Goal: Information Seeking & Learning: Learn about a topic

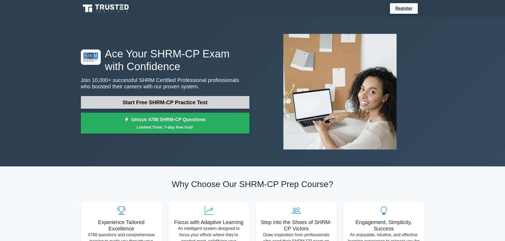
click at [162, 106] on link "Start Free SHRM-CP Practice Test" at bounding box center [165, 102] width 169 height 13
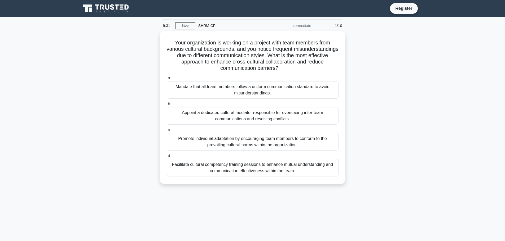
click at [220, 166] on div "Facilitate cultural competency training sessions to enhance mutual understandin…" at bounding box center [253, 167] width 172 height 17
click at [167, 158] on input "d. Facilitate cultural competency training sessions to enhance mutual understan…" at bounding box center [167, 156] width 0 height 3
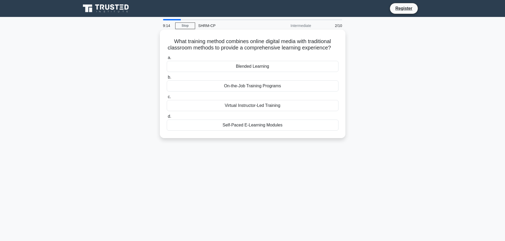
click at [260, 72] on div "Blended Learning" at bounding box center [253, 66] width 172 height 11
click at [167, 60] on input "a. Blended Learning" at bounding box center [167, 57] width 0 height 3
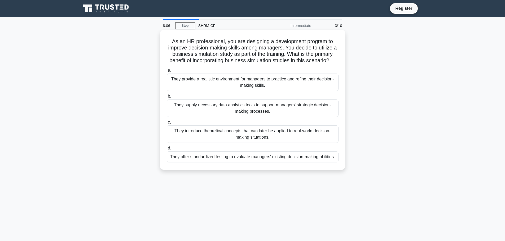
click at [214, 83] on div "They provide a realistic environment for managers to practice and refine their …" at bounding box center [253, 82] width 172 height 17
click at [167, 72] on input "a. They provide a realistic environment for managers to practice and refine the…" at bounding box center [167, 70] width 0 height 3
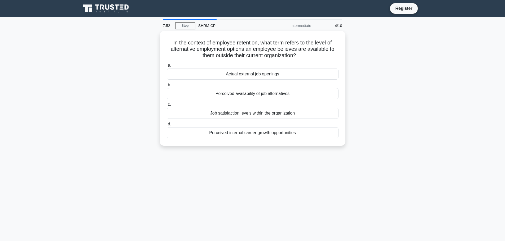
click at [421, 99] on div "In the context of employee retention, what term refers to the level of alternat…" at bounding box center [253, 91] width 350 height 121
click at [262, 95] on div "Perceived availability of job alternatives" at bounding box center [253, 92] width 172 height 11
click at [167, 86] on input "b. Perceived availability of job alternatives" at bounding box center [167, 83] width 0 height 3
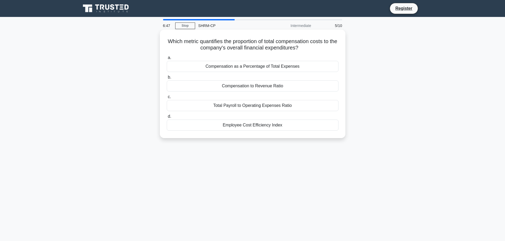
click at [231, 86] on div "Compensation to Revenue Ratio" at bounding box center [253, 86] width 172 height 11
click at [167, 79] on input "b. Compensation to Revenue Ratio" at bounding box center [167, 77] width 0 height 3
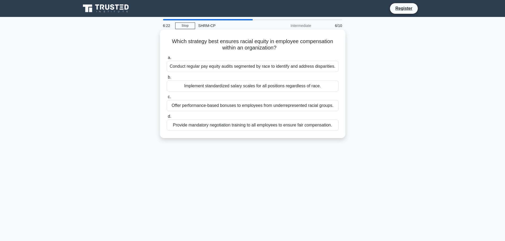
click at [187, 85] on div "Implement standardized salary scales for all positions regardless of race." at bounding box center [253, 86] width 172 height 11
click at [167, 79] on input "b. Implement standardized salary scales for all positions regardless of race." at bounding box center [167, 77] width 0 height 3
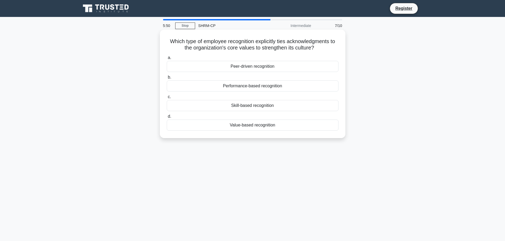
click at [228, 123] on div "Value-based recognition" at bounding box center [253, 125] width 172 height 11
click at [167, 118] on input "d. Value-based recognition" at bounding box center [167, 116] width 0 height 3
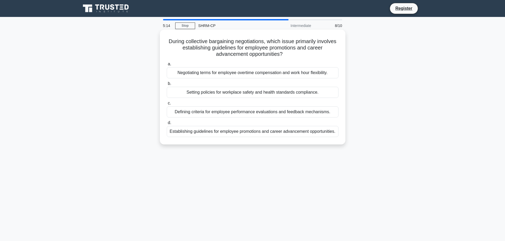
click at [212, 135] on div "Establishing guidelines for employee promotions and career advancement opportun…" at bounding box center [253, 131] width 172 height 11
click at [167, 125] on input "d. Establishing guidelines for employee promotions and career advancement oppor…" at bounding box center [167, 122] width 0 height 3
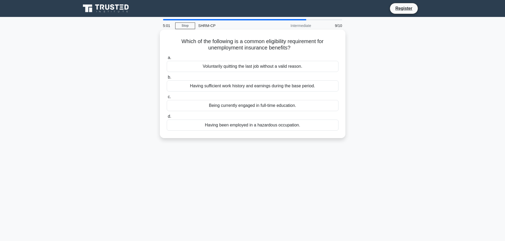
click at [229, 88] on div "Having sufficient work history and earnings during the base period." at bounding box center [253, 86] width 172 height 11
click at [167, 79] on input "b. Having sufficient work history and earnings during the base period." at bounding box center [167, 77] width 0 height 3
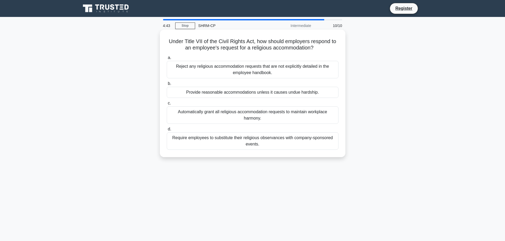
click at [213, 95] on div "Provide reasonable accommodations unless it causes undue hardship." at bounding box center [253, 92] width 172 height 11
click at [167, 86] on input "b. Provide reasonable accommodations unless it causes undue hardship." at bounding box center [167, 83] width 0 height 3
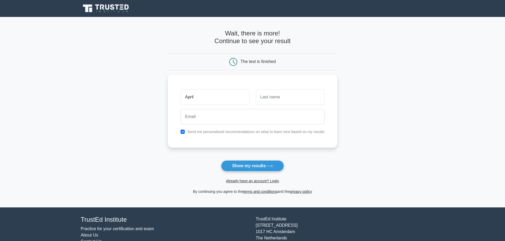
type input "April"
type input "Pursley"
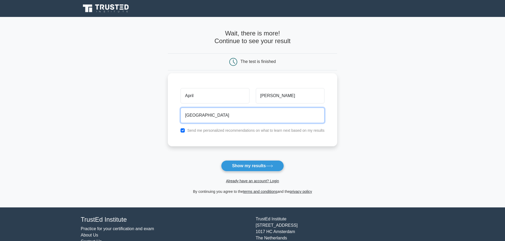
type input "aprilpursley7997@gmail.com"
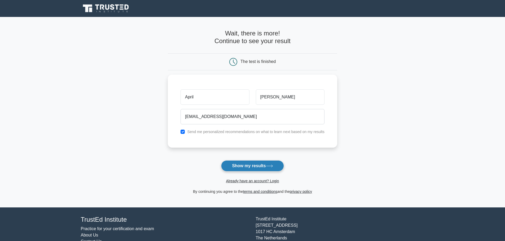
click at [271, 164] on button "Show my results" at bounding box center [252, 166] width 63 height 11
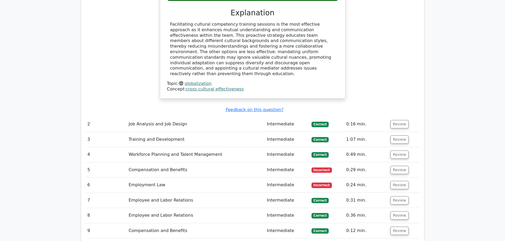
scroll to position [636, 0]
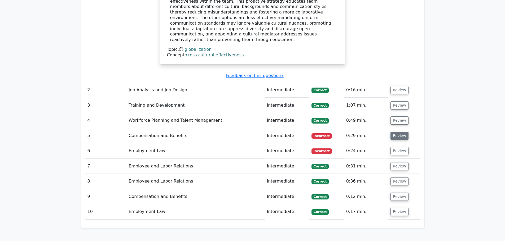
click at [392, 132] on button "Review" at bounding box center [399, 136] width 18 height 8
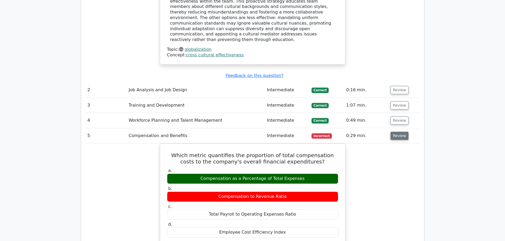
click at [400, 132] on button "Review" at bounding box center [399, 136] width 18 height 8
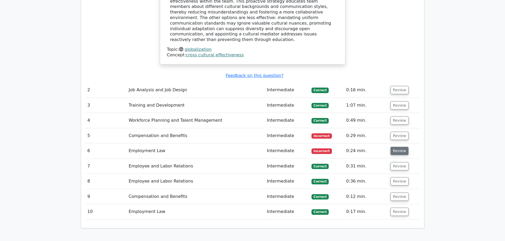
click at [396, 147] on button "Review" at bounding box center [399, 151] width 18 height 8
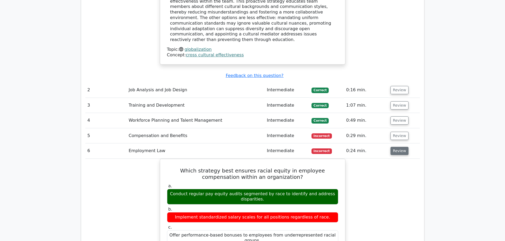
click at [396, 147] on button "Review" at bounding box center [399, 151] width 18 height 8
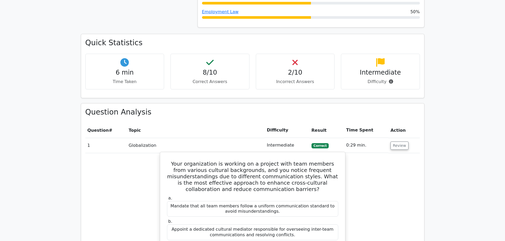
scroll to position [313, 0]
